Goal: Task Accomplishment & Management: Use online tool/utility

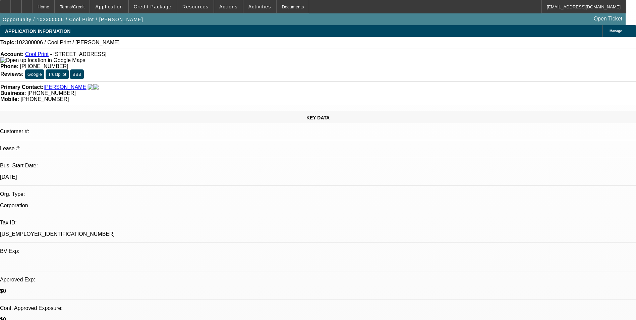
select select "0"
select select "2"
select select "0.1"
select select "1"
select select "2"
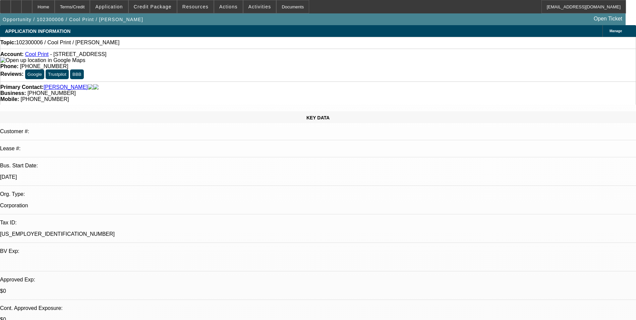
select select "4"
click at [162, 9] on span "Credit Package" at bounding box center [153, 6] width 38 height 5
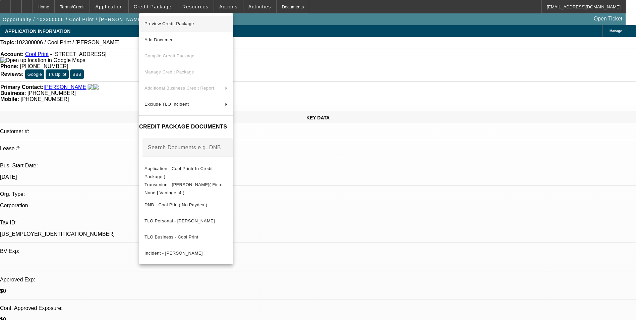
click at [166, 20] on span "Preview Credit Package" at bounding box center [185, 24] width 83 height 8
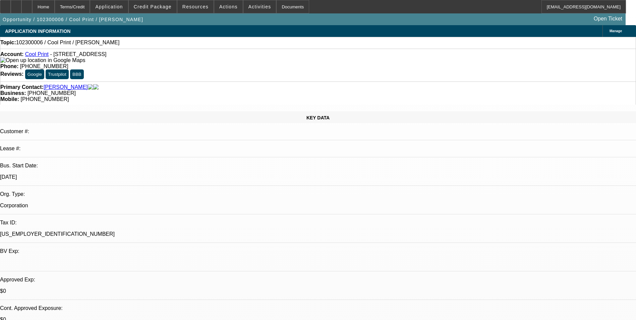
click at [39, 56] on link "Cool Print" at bounding box center [36, 54] width 23 height 6
select select "0"
select select "2"
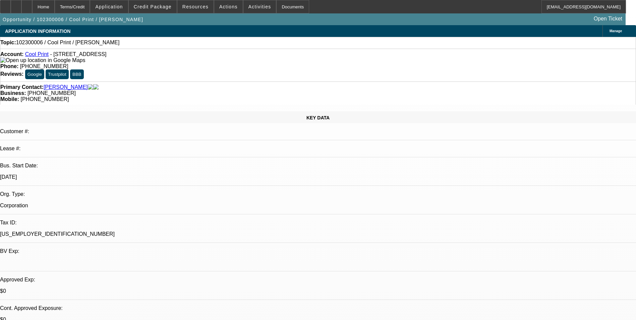
select select "0.1"
select select "4"
